Goal: Task Accomplishment & Management: Complete application form

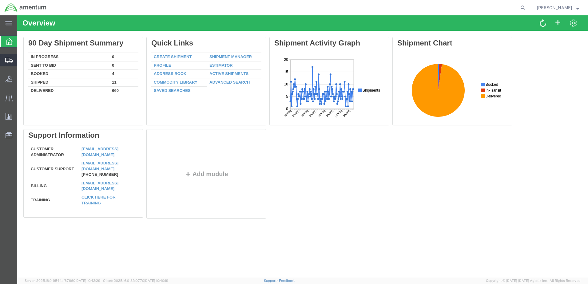
click at [0, 0] on span "Create Shipment" at bounding box center [0, 0] width 0 height 0
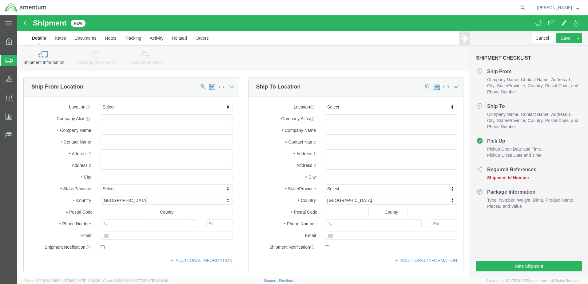
select select
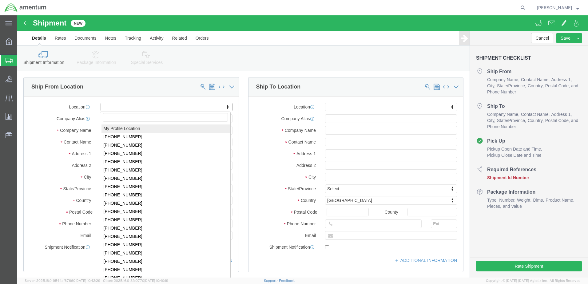
select select "MYPROFILE"
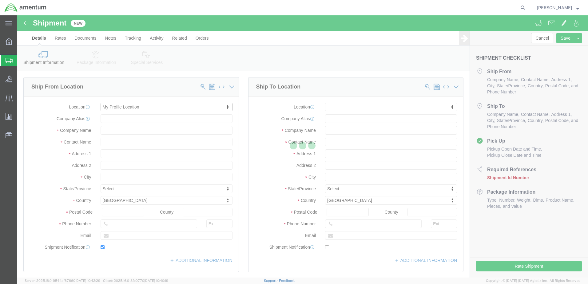
type input "Bldg 1480 [GEOGRAPHIC_DATA] [GEOGRAPHIC_DATA]"
type input "92135-7013"
type input "[PHONE_NUMBER]"
type input "3017"
type input "[PERSON_NAME][EMAIL_ADDRESS][PERSON_NAME][DOMAIN_NAME]"
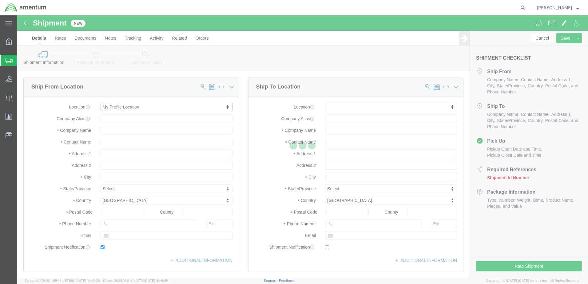
checkbox input "true"
type input "Amentum Services, Inc."
type input "[PERSON_NAME]"
type input "[GEOGRAPHIC_DATA]"
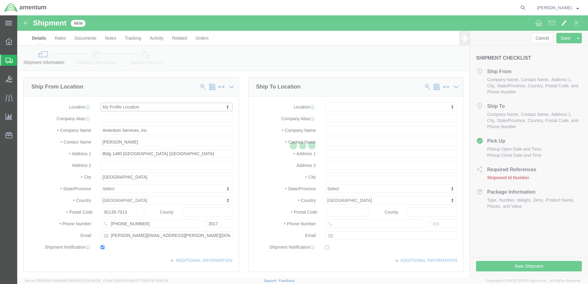
select select "CA"
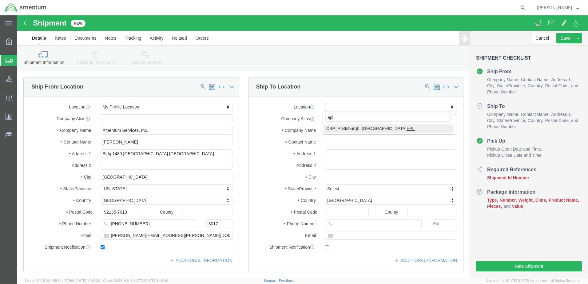
type input "epl"
select select "49927"
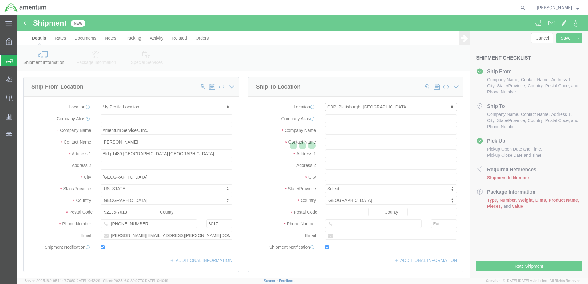
type input "[STREET_ADDRESS][US_STATE]"
type input "12903"
type input "[PHONE_NUMBER]"
type input "[PERSON_NAME][EMAIL_ADDRESS][PERSON_NAME][DOMAIN_NAME]"
checkbox input "true"
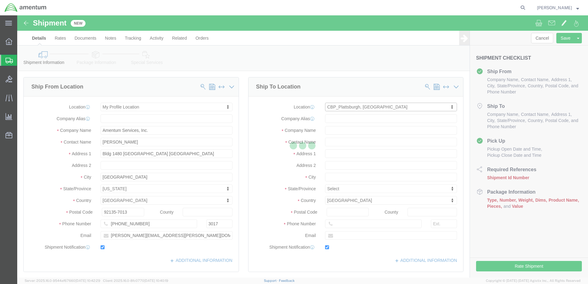
type input "Amentum Services, Inc"
type input "[PERSON_NAME]"
type input "[GEOGRAPHIC_DATA]"
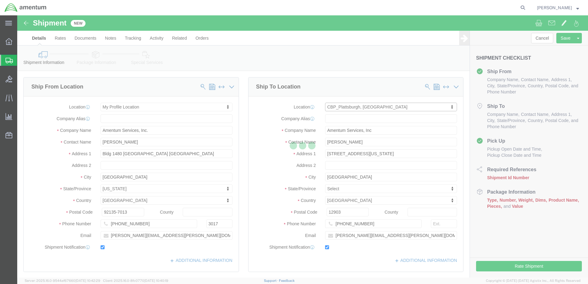
select select "NY"
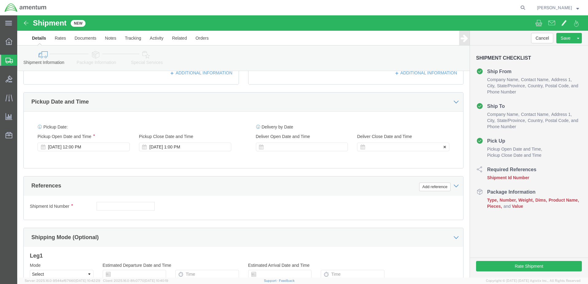
scroll to position [205, 0]
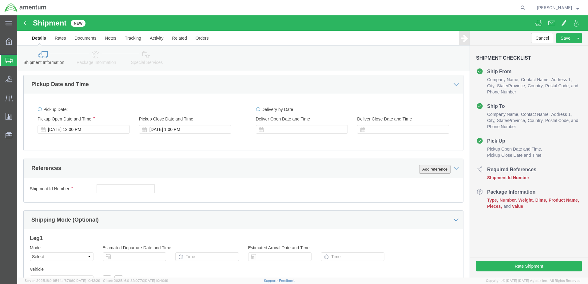
click button "Add reference"
click input "text"
paste input "323806"
paste input "323834"
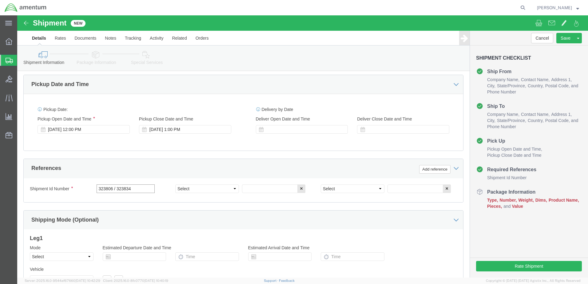
type input "323806 / 323834"
click select "Select Account Type Activity ID Airline Appointment Number ASN Batch Request # …"
select select "DEPT"
click select "Select Account Type Activity ID Airline Appointment Number ASN Batch Request # …"
click input "text"
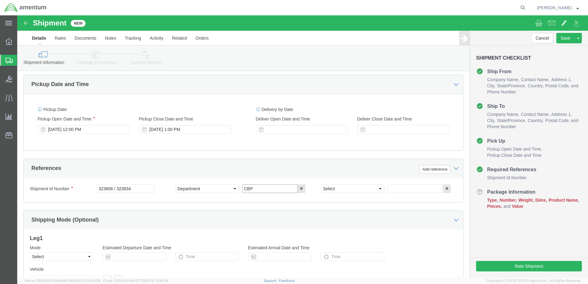
type input "CBP"
click select "Select Account Type Activity ID Airline Appointment Number ASN Batch Request # …"
select select "PROJNUM"
click select "Select Account Type Activity ID Airline Appointment Number ASN Batch Request # …"
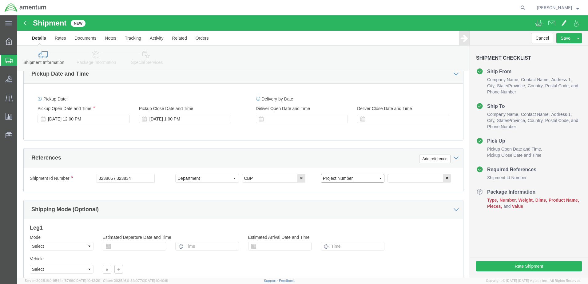
scroll to position [225, 0]
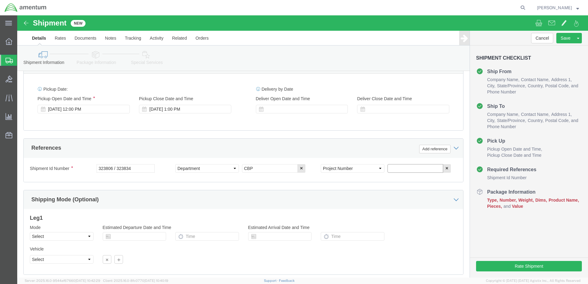
paste input "AME-2025-IP01-FO013-2219-NAMC-Z000"
type input "AME-2025-IP01-FO013-2219-NAMC-Z000"
click button "Add reference"
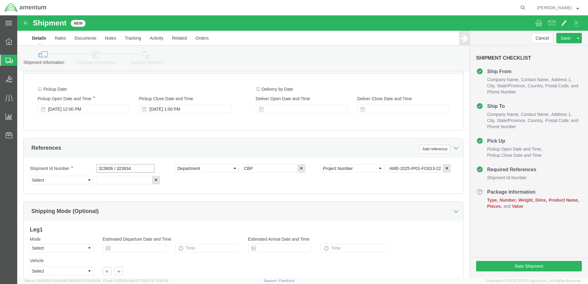
drag, startPoint x: 114, startPoint y: 153, endPoint x: 68, endPoint y: 154, distance: 46.1
click div "Shipment Id Number 323806 / 323834"
click input "text"
paste input "323806 / 323834"
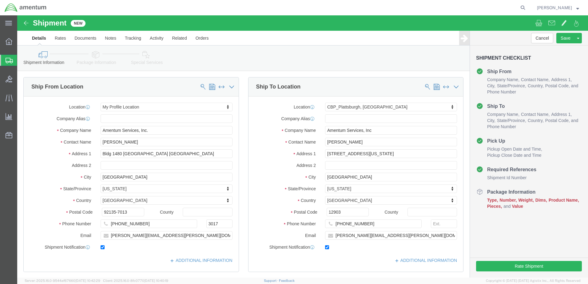
type input "323806 / 323834"
type input "wrs"
select select "49942"
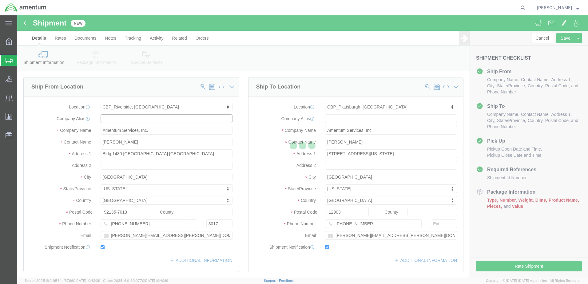
type input "Bldg. [STREET_ADDRESS][PERSON_NAME]"
type input "[GEOGRAPHIC_DATA]"
type input "92518"
type input "[PHONE_NUMBER]"
type input "7002"
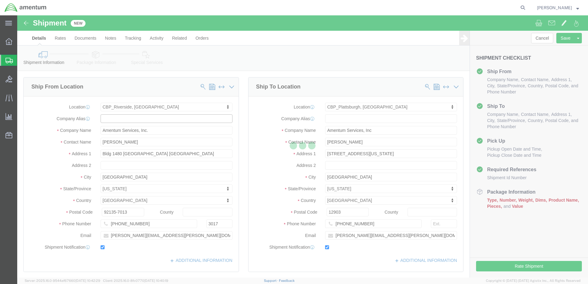
type input "[EMAIL_ADDRESS][PERSON_NAME][DOMAIN_NAME]"
type input "Amentum Services, Inc"
type input "[PERSON_NAME]"
type input "[GEOGRAPHIC_DATA]"
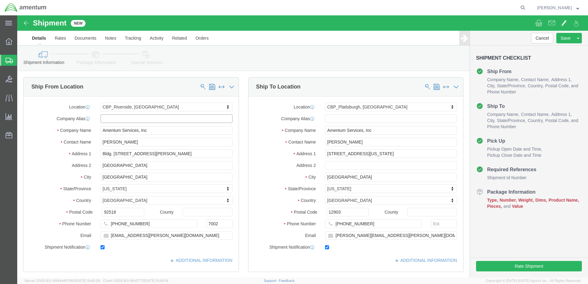
select select "CA"
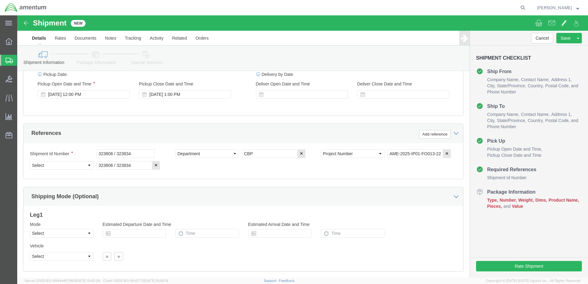
scroll to position [277, 0]
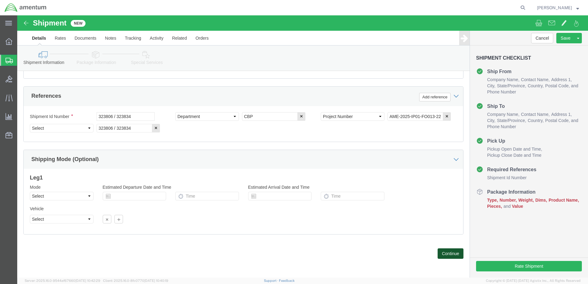
click button "Continue"
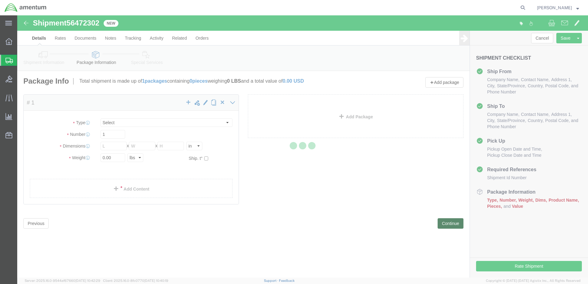
select select "CBOX"
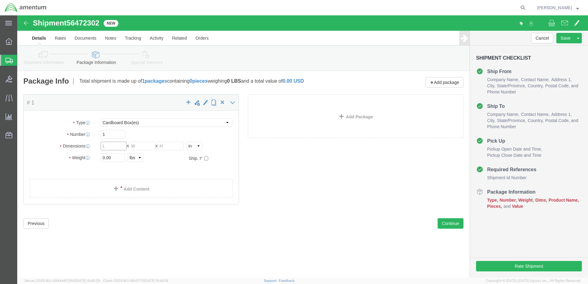
click input "text"
type input "9"
click input "text"
type input "9"
type input "14"
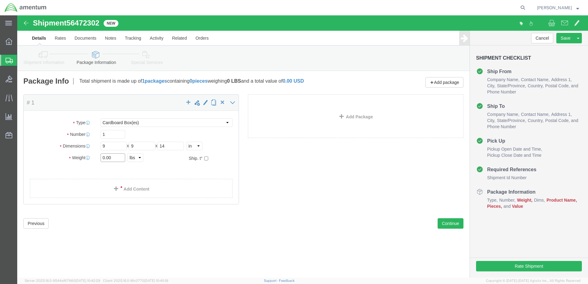
drag, startPoint x: 98, startPoint y: 143, endPoint x: 68, endPoint y: 143, distance: 30.1
click div "Weight 0.00 Select kgs lbs Ship. t°"
type input "4.0"
click ul
click link "Add Content"
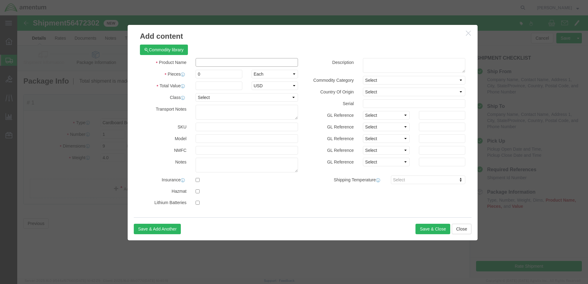
click input "text"
type input "Innertube"
drag, startPoint x: 184, startPoint y: 58, endPoint x: 166, endPoint y: 59, distance: 18.5
click div "0"
type input "2"
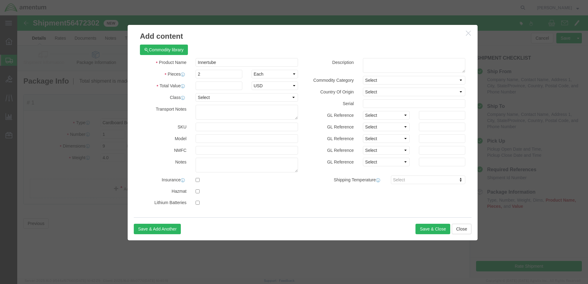
drag, startPoint x: 196, startPoint y: 24, endPoint x: 197, endPoint y: 49, distance: 24.9
click h3 "Add content"
click input "text"
type input "100.00"
click button "Save & Close"
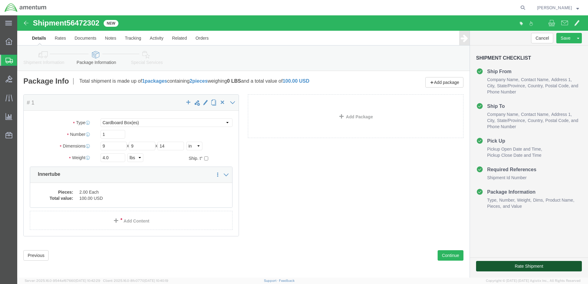
click button "Rate Shipment"
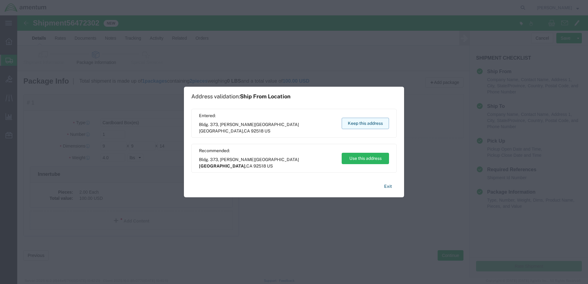
click at [360, 123] on button "Keep this address" at bounding box center [365, 123] width 47 height 11
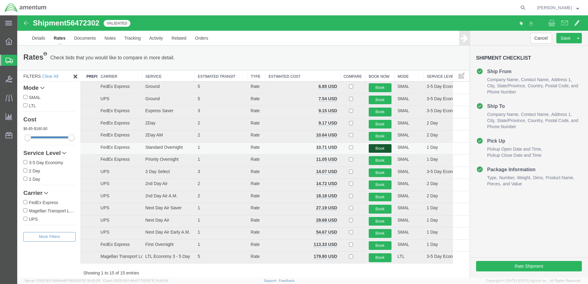
click at [374, 150] on button "Book" at bounding box center [380, 148] width 23 height 9
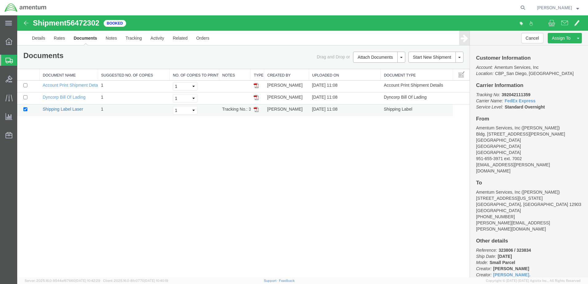
drag, startPoint x: 54, startPoint y: 111, endPoint x: 64, endPoint y: 111, distance: 9.8
click at [54, 111] on link "Shipping Label Laser" at bounding box center [63, 109] width 41 height 5
click at [0, 0] on span "Create Shipment" at bounding box center [0, 0] width 0 height 0
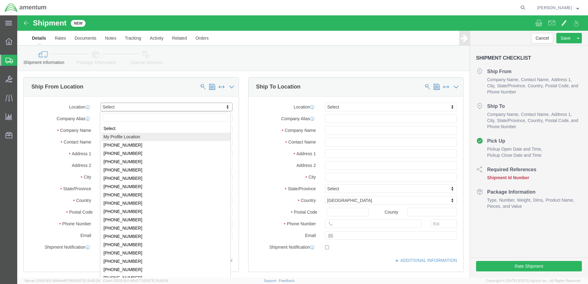
select select "MYPROFILE"
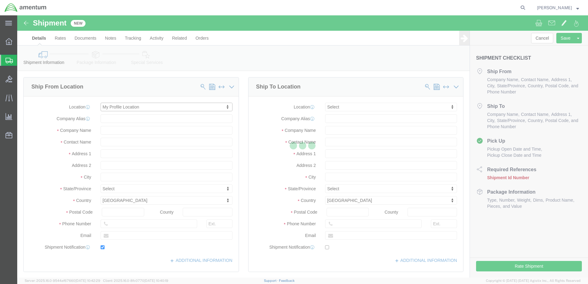
type input "Bldg 1480 [GEOGRAPHIC_DATA] [GEOGRAPHIC_DATA]"
type input "92135-7013"
type input "[PHONE_NUMBER]"
type input "3017"
type input "[PERSON_NAME][EMAIL_ADDRESS][PERSON_NAME][DOMAIN_NAME]"
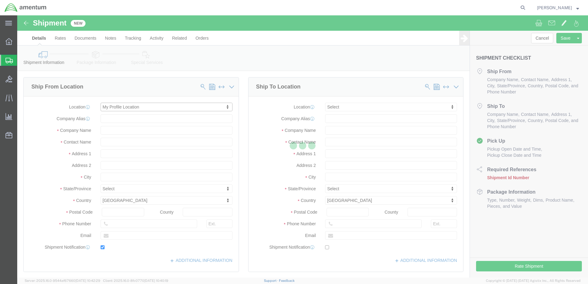
checkbox input "true"
type input "Amentum Services, Inc."
type input "[PERSON_NAME]"
type input "[GEOGRAPHIC_DATA]"
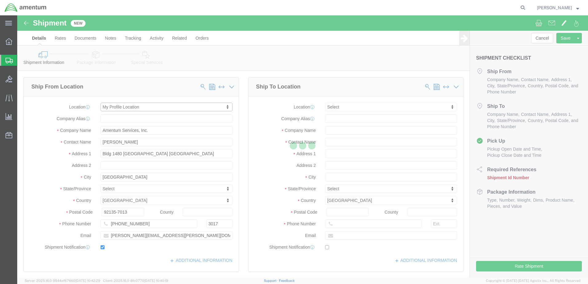
select select "CA"
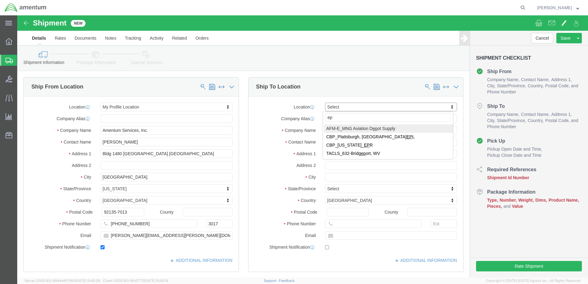
type input "epr"
select select "49933"
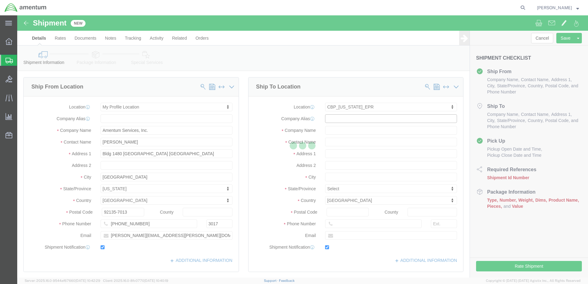
type input "[STREET_ADDRESS]"
type input "c/o Amentum Services, Inc."
select select "PR"
type input "00604"
type input "[PHONE_NUMBER]"
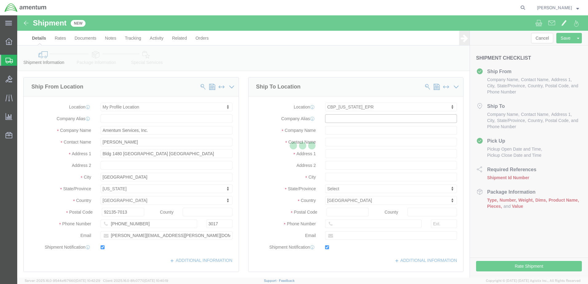
type input "[PERSON_NAME][EMAIL_ADDRESS][PERSON_NAME][DOMAIN_NAME]"
checkbox input "true"
type input "Amentum Services, Inc"
type input "[PERSON_NAME]"
type input "Aguadilla"
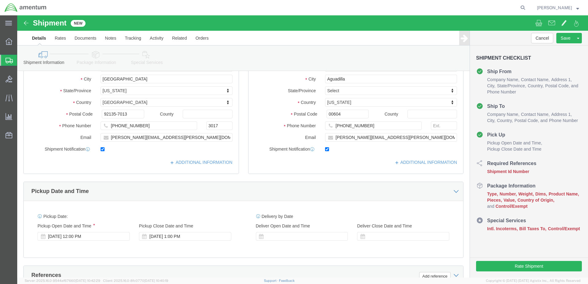
scroll to position [144, 0]
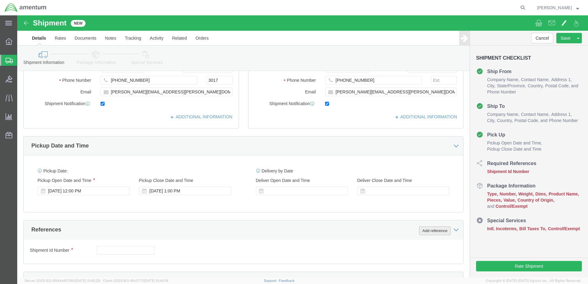
click button "Add reference"
paste input "323885"
type input "323885"
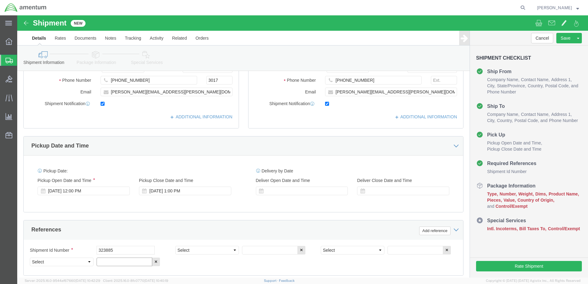
paste input "323885"
type input "323885"
click select "Select Account Type Activity ID Airline Appointment Number ASN Batch Request # …"
select select "CUSTREF"
click select "Select Account Type Activity ID Airline Appointment Number ASN Batch Request # …"
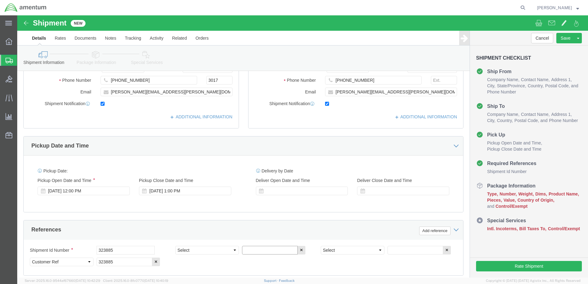
click input "text"
click select "Select Account Type Activity ID Airline Appointment Number ASN Batch Request # …"
select select "DEPT"
click select "Select Account Type Activity ID Airline Appointment Number ASN Batch Request # …"
click input "text"
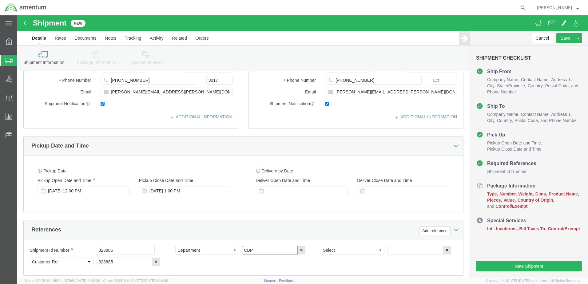
type input "CBP"
click select "Select Account Type Activity ID Airline Appointment Number ASN Batch Request # …"
select select "PROJNUM"
click select "Select Account Type Activity ID Airline Appointment Number ASN Batch Request # …"
paste input "AME-2025-IP01-FO013-2219-NAMC-Z000"
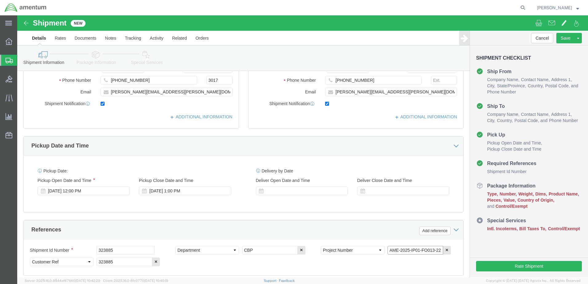
scroll to position [0, 32]
type input "AME-2025-IP01-FO013-2219-NAMC-Z000"
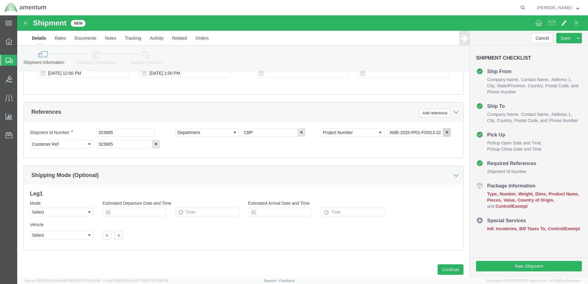
scroll to position [277, 0]
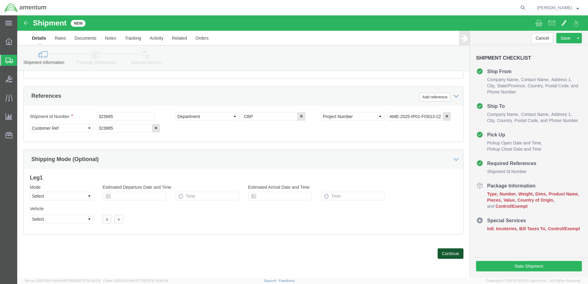
click button "Continue"
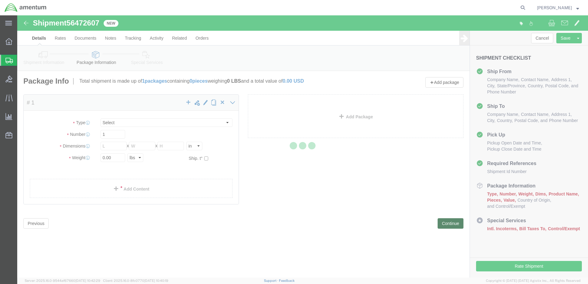
select select "CBOX"
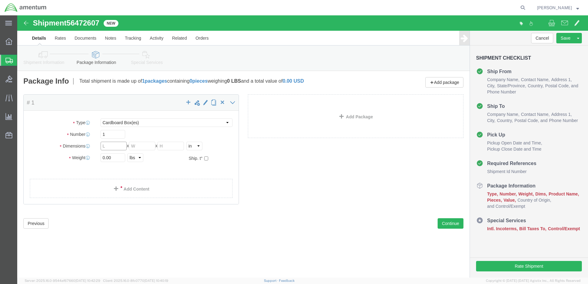
click input "text"
type input "11"
type input "12"
type input "1.5"
drag, startPoint x: 100, startPoint y: 142, endPoint x: 76, endPoint y: 141, distance: 24.0
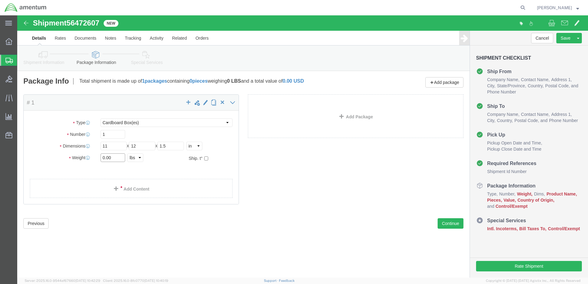
click div "Weight 0.00 Select kgs lbs Ship. t°"
type input "1.5"
click link "Add Content"
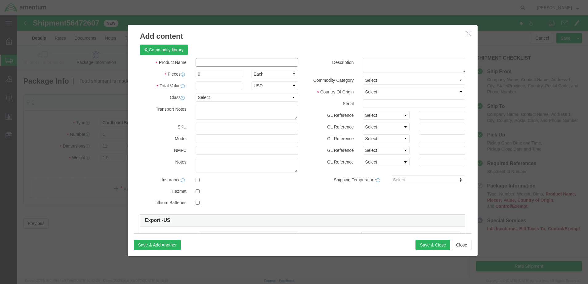
click input "text"
type input "Screws"
drag, startPoint x: 192, startPoint y: 59, endPoint x: 175, endPoint y: 59, distance: 17.5
click div "0"
drag, startPoint x: 187, startPoint y: 59, endPoint x: 171, endPoint y: 58, distance: 16.6
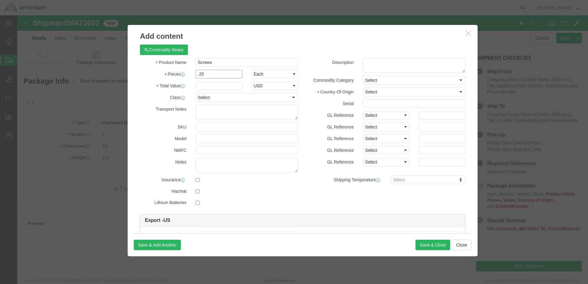
click div "Pieces .25 Select Bag Barrels 100Board Feet Bottle Box Blister Pack Carats Can …"
type input "8"
click input "text"
type input ".25"
select select "USD"
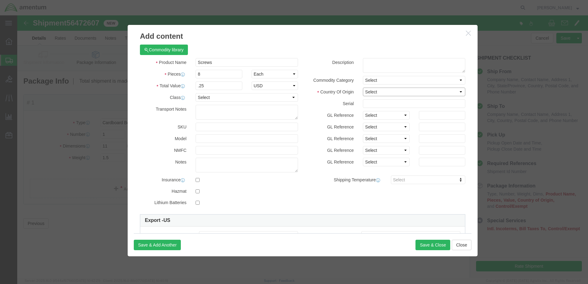
drag, startPoint x: 443, startPoint y: 76, endPoint x: 437, endPoint y: 76, distance: 6.2
click select "Select [GEOGRAPHIC_DATA] [GEOGRAPHIC_DATA] [GEOGRAPHIC_DATA] [GEOGRAPHIC_DATA] …"
select select "US"
click select "Select [GEOGRAPHIC_DATA] [GEOGRAPHIC_DATA] [GEOGRAPHIC_DATA] [GEOGRAPHIC_DATA] …"
click div "Product Name Screws Pieces 8 Select Bag Barrels 100Board Feet Bottle Box Bliste…"
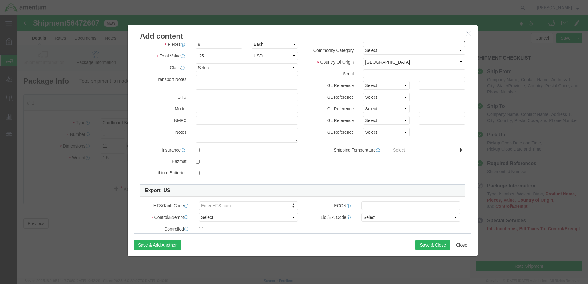
scroll to position [102, 0]
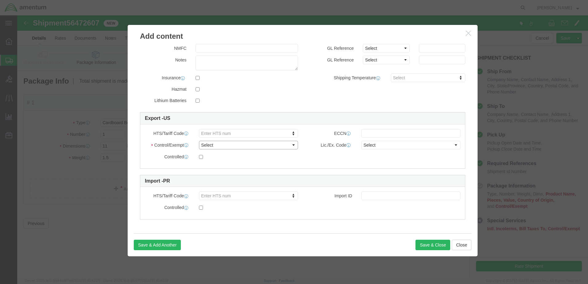
click select "Select ATF BIS DEA EPA FDA FTR ITAR OFAC Other (OPA)"
select select "FTR"
click select "Select ATF BIS DEA EPA FDA FTR ITAR OFAC Other (OPA)"
click input "text"
type input "00000"
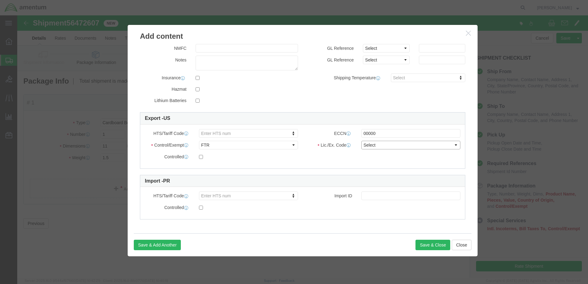
click select "Select 30.2(d)(2) 30.36 30.37(a) 30.37(f) 30.37(g) 30.37(h) 30.37(i) 30.37(j) 3…"
select select "30.37(a)"
click select "Select 30.2(d)(2) 30.36 30.37(a) 30.37(f) 30.37(g) 30.37(h) 30.37(i) 30.37(j) 3…"
click button "Save & Close"
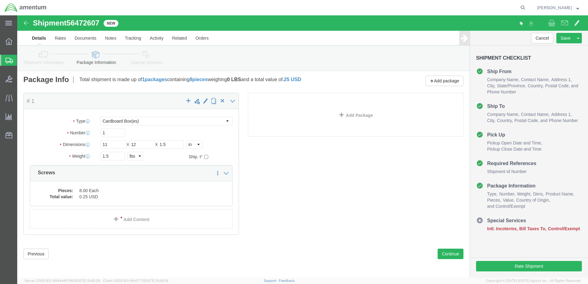
scroll to position [2, 0]
click button "Continue"
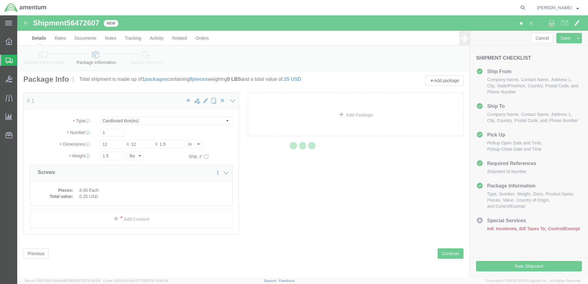
select select
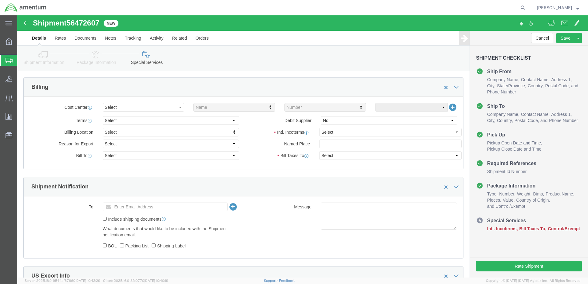
scroll to position [268, 0]
click select "Select Recipient Account Sender/Shipper Third Party Account"
select select "SHIP"
click select "Select Recipient Account Sender/Shipper Third Party Account"
click select "Select Carriage Insurance Paid Carriage Paid To Cost and Freight Cost Insurance…"
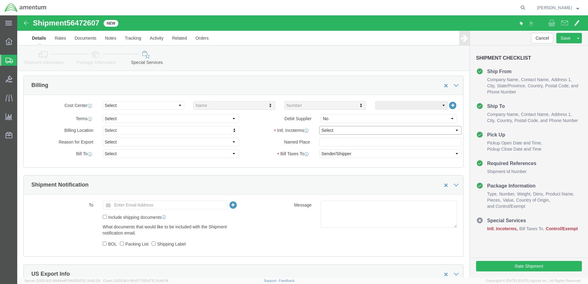
select select "DDP"
click select "Select Carriage Insurance Paid Carriage Paid To Cost and Freight Cost Insurance…"
select select "SHIP"
click select "Select Gift Personal Effects Repair/Warranty Return Sample Sold Temporary/Not S…"
click div "Intl. Incoterms Select Carriage Insurance Paid Carriage Paid To Cost and Freigh…"
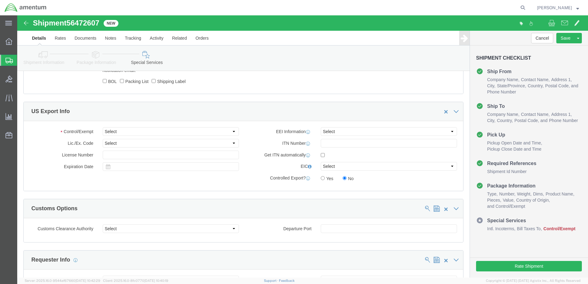
scroll to position [432, 0]
click select "Select ATF BIS DEA EPA FDA FTR ITAR OFAC Other (OPA)"
select select "FTR"
click select "Select ATF BIS DEA EPA FDA FTR ITAR OFAC Other (OPA)"
click select "Select 30.2(d)(2) 30.36 30.37(a) 30.37(f) 30.37(g) 30.37(h) 30.37(i) 30.37(j) 3…"
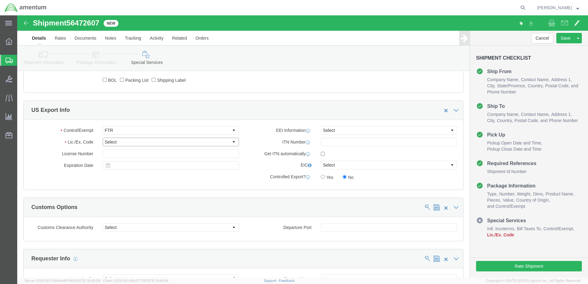
select select "30.37(a)"
click select "Select 30.2(d)(2) 30.36 30.37(a) 30.37(f) 30.37(g) 30.37(h) 30.37(i) 30.37(j) 3…"
click div "US Export Info Control/Exempt Select ATF BIS DEA EPA FDA FTR ITAR OFAC Other (O…"
drag, startPoint x: 244, startPoint y: 104, endPoint x: 236, endPoint y: 140, distance: 36.4
click label "Get ITN automatically"
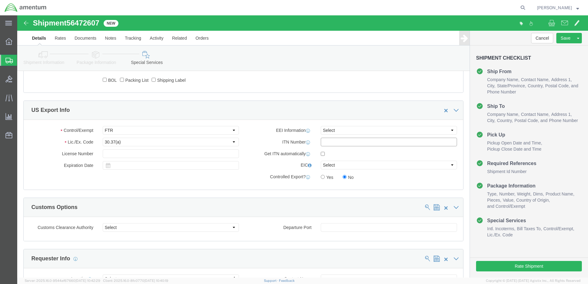
click input "text"
click select "Select AES-Direct EEI Carrier File EEI EEI Exempt"
select select "EXEM"
click select "Select AES-Direct EEI Carrier File EEI EEI Exempt"
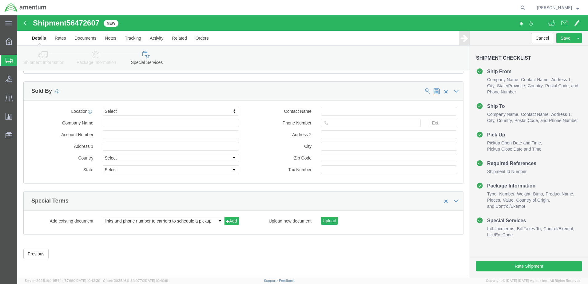
scroll to position [722, 0]
click button "Rate Shipment"
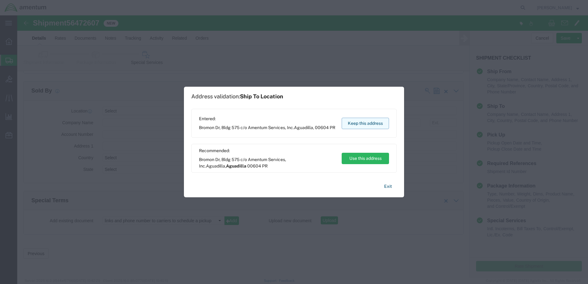
click at [369, 125] on button "Keep this address" at bounding box center [365, 123] width 47 height 11
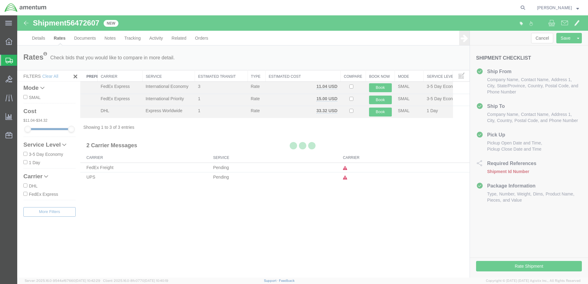
scroll to position [0, 0]
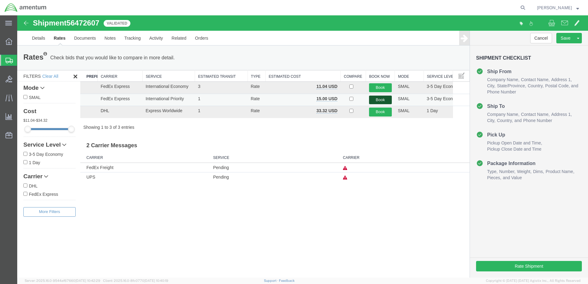
click at [379, 101] on button "Book" at bounding box center [380, 100] width 23 height 9
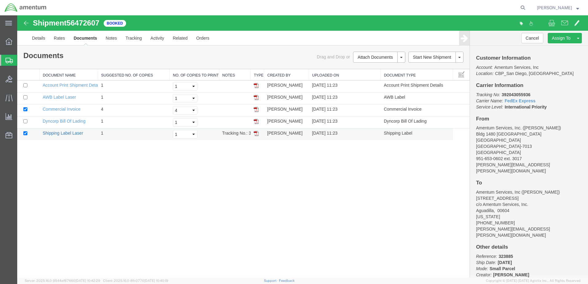
click at [63, 131] on link "Shipping Label Laser" at bounding box center [63, 133] width 41 height 5
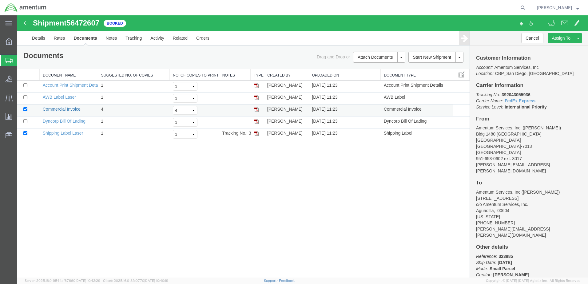
click at [55, 109] on link "Commercial Invoice" at bounding box center [62, 109] width 38 height 5
